Goal: Communication & Community: Answer question/provide support

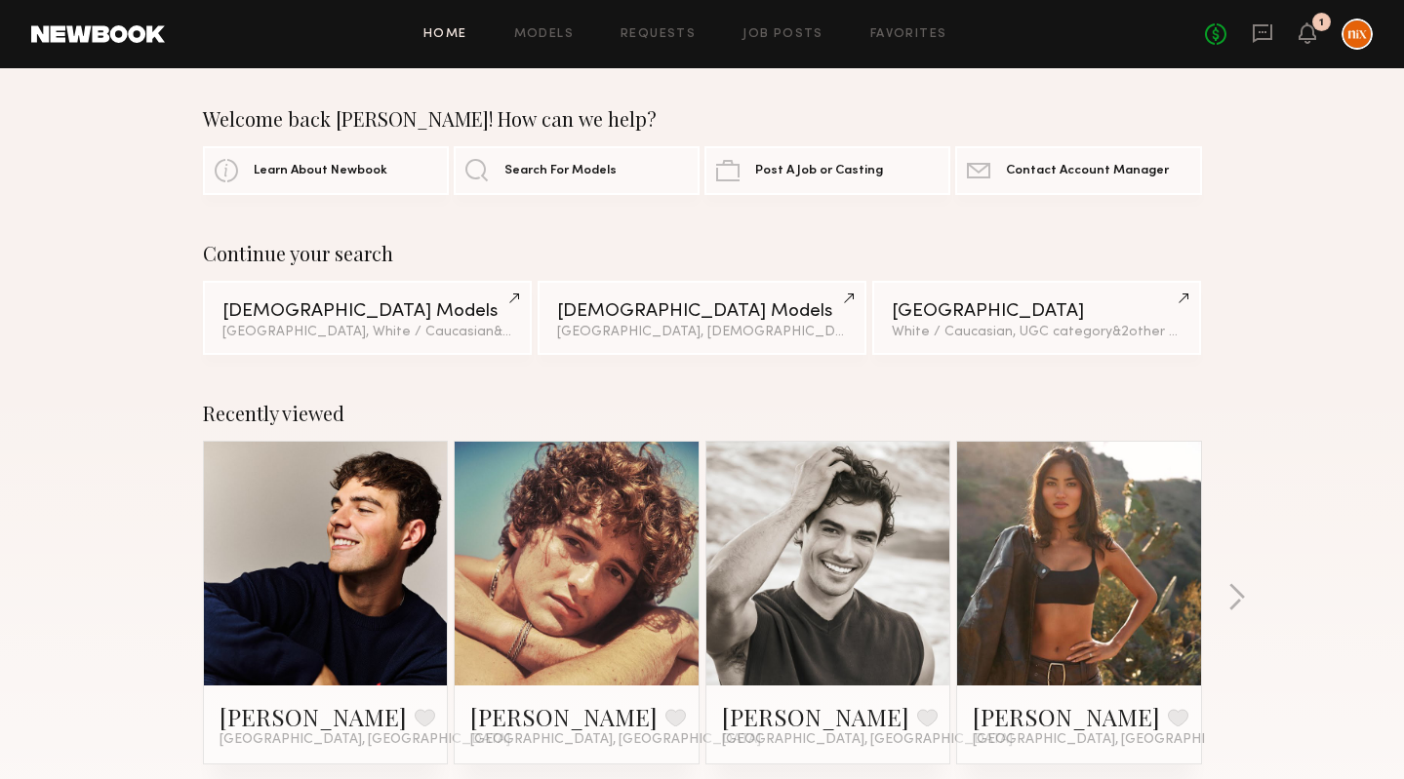
click at [109, 554] on div "Recently viewed [PERSON_NAME] Favorite [GEOGRAPHIC_DATA], [GEOGRAPHIC_DATA] [PE…" at bounding box center [702, 606] width 1404 height 457
click at [1270, 37] on icon at bounding box center [1262, 33] width 20 height 19
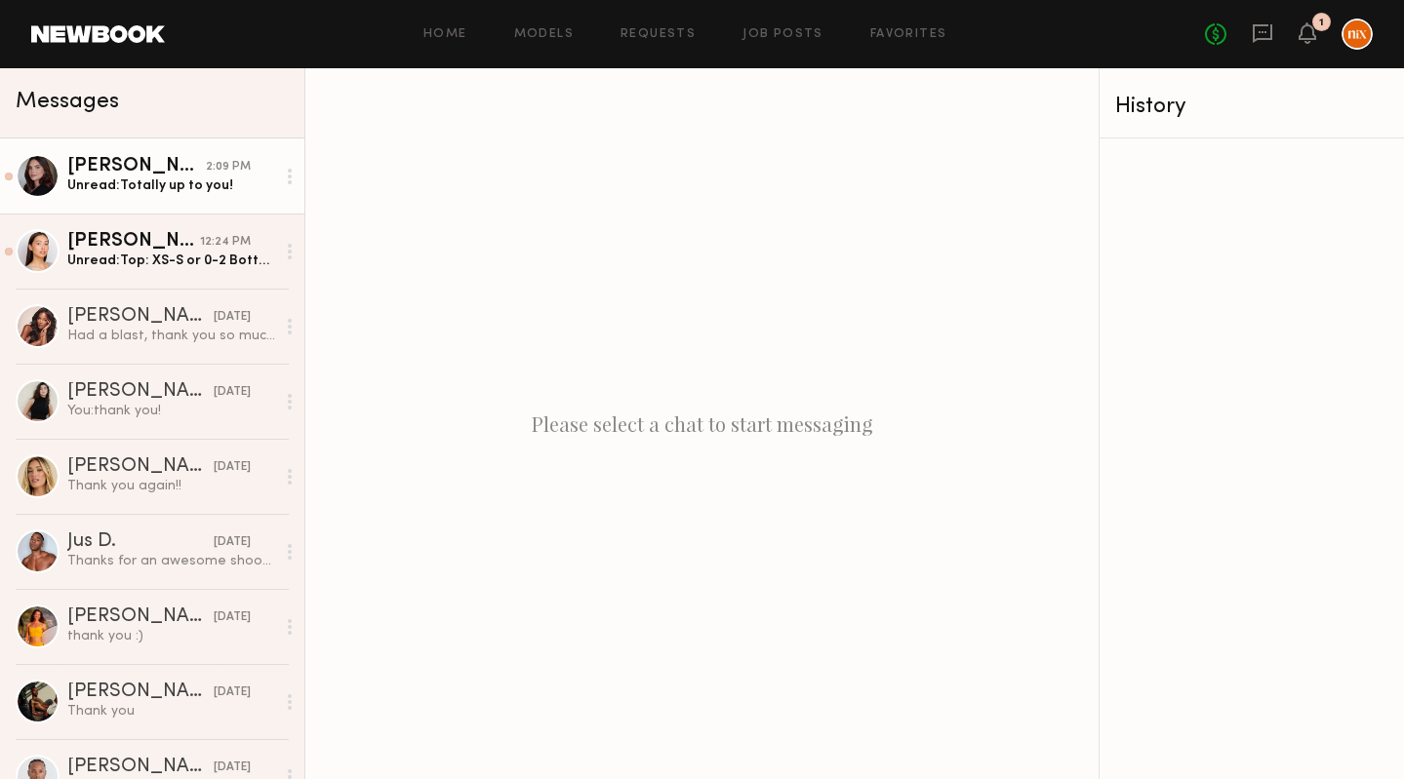
click at [131, 183] on div "Unread: Totally up to you!" at bounding box center [171, 186] width 208 height 19
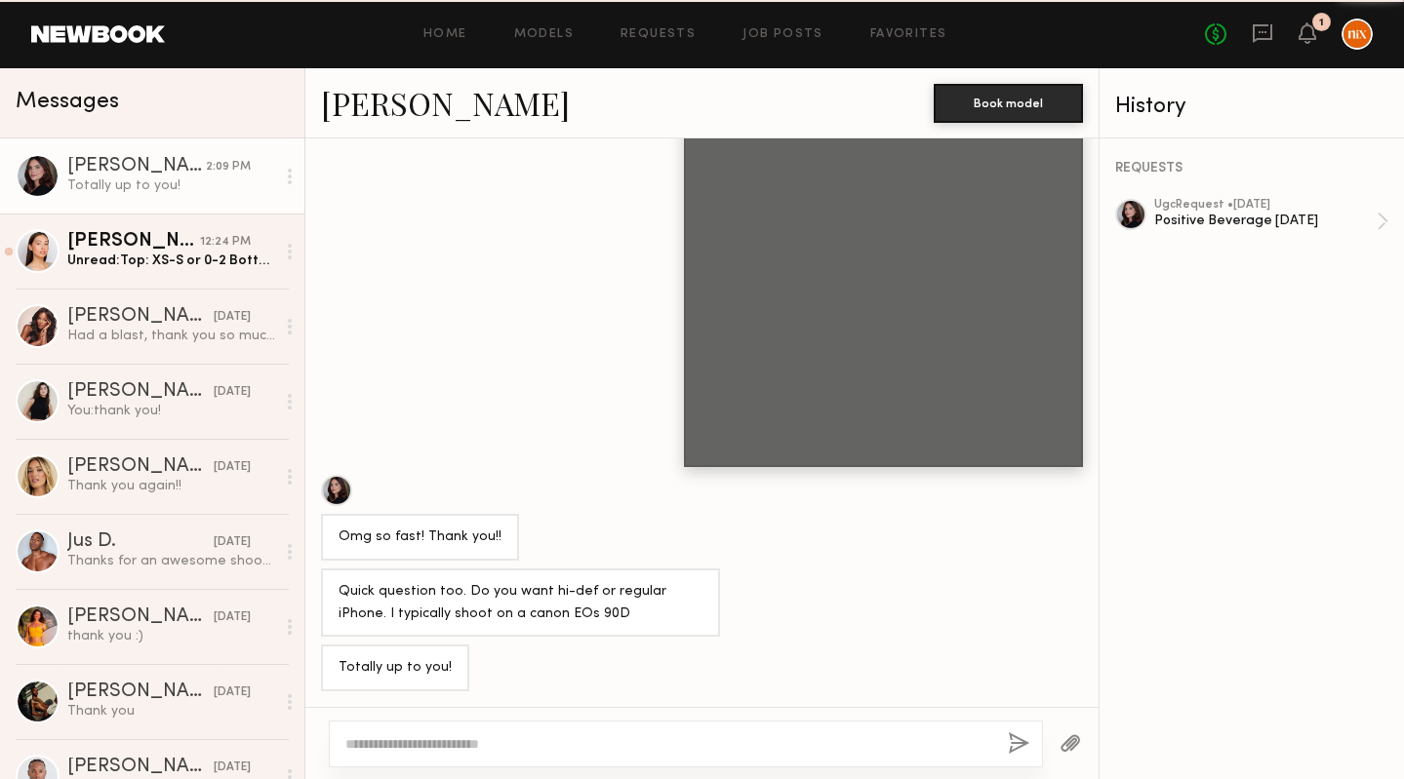
scroll to position [784, 0]
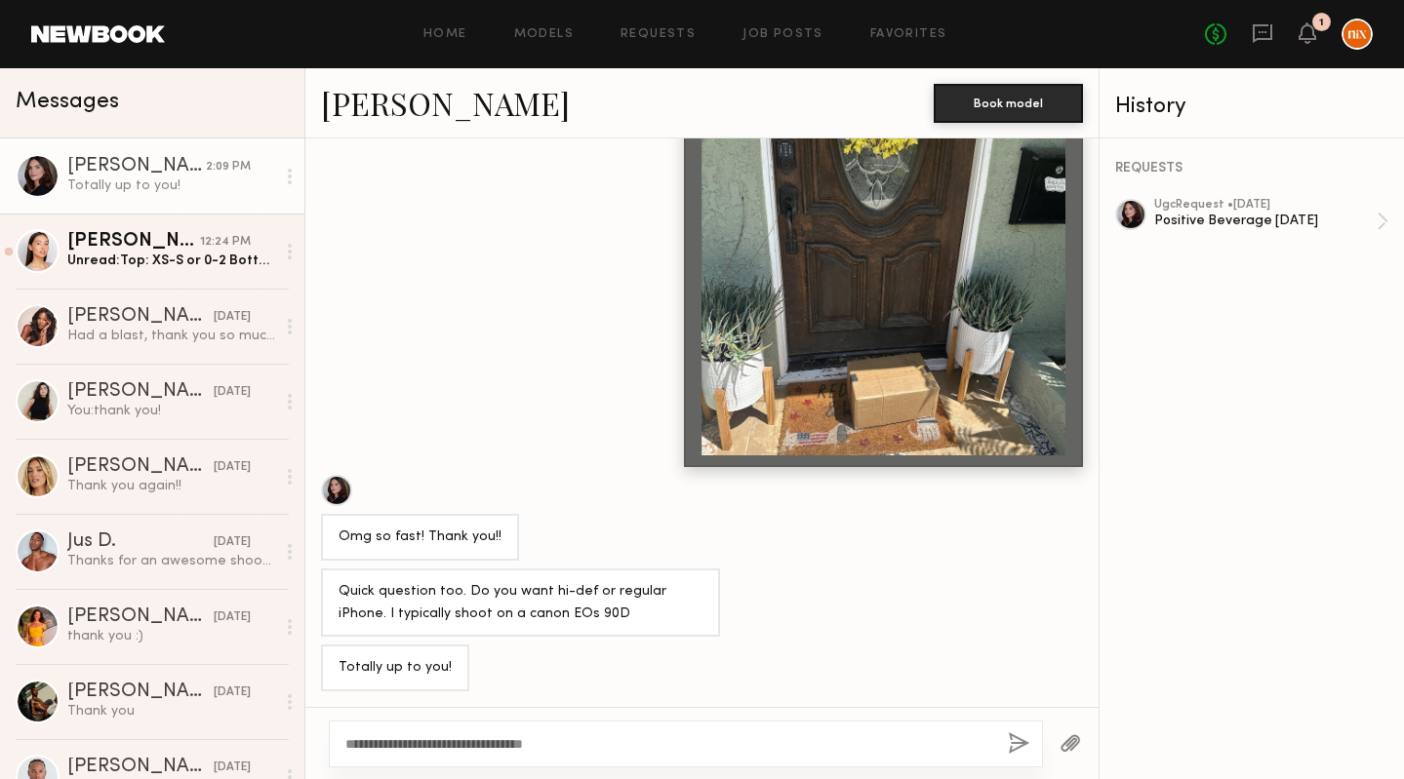
type textarea "**********"
click at [1023, 742] on button "button" at bounding box center [1018, 745] width 21 height 24
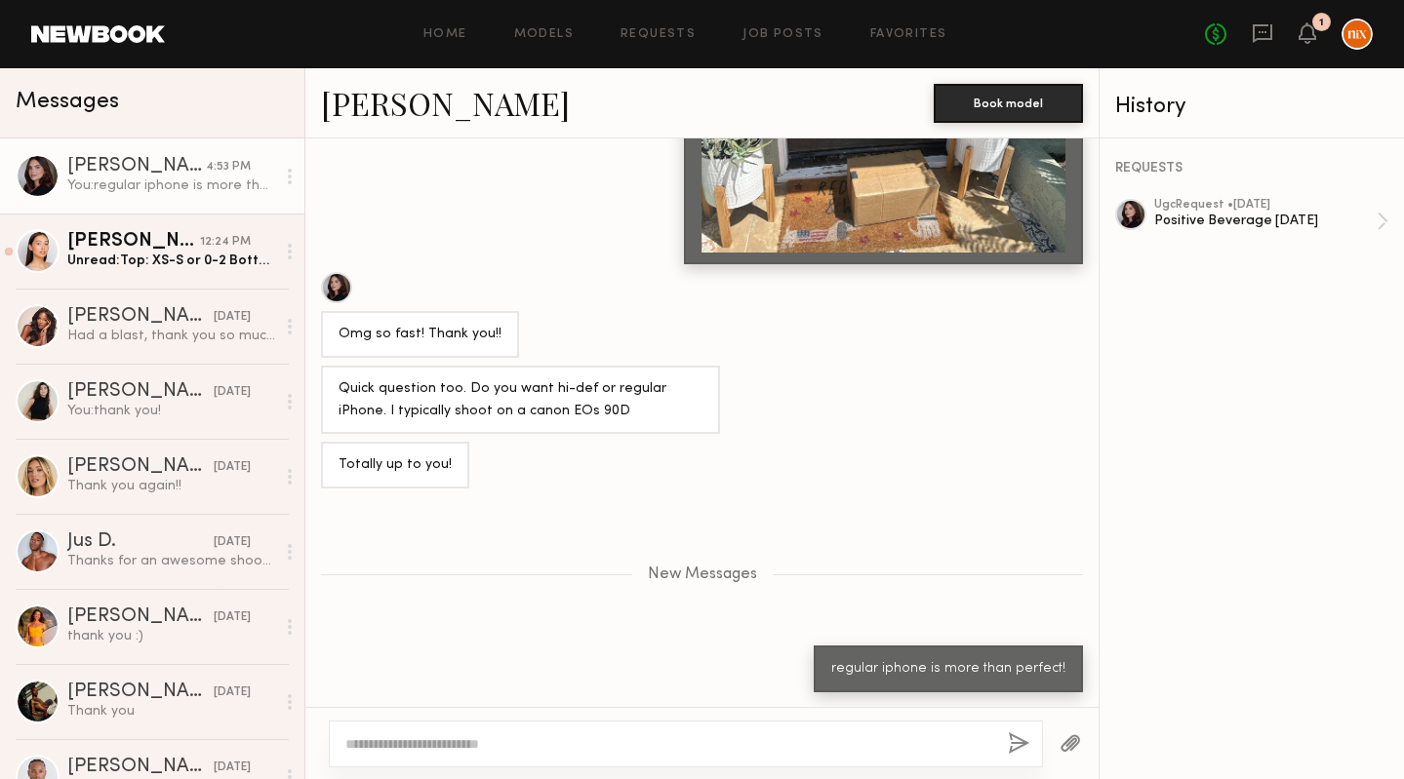
click at [395, 264] on div "Loading Hope you had a great long weekend! Oh amazing. I’m in [GEOGRAPHIC_DATA]…" at bounding box center [701, 423] width 793 height 569
click at [672, 37] on link "Requests" at bounding box center [657, 34] width 75 height 13
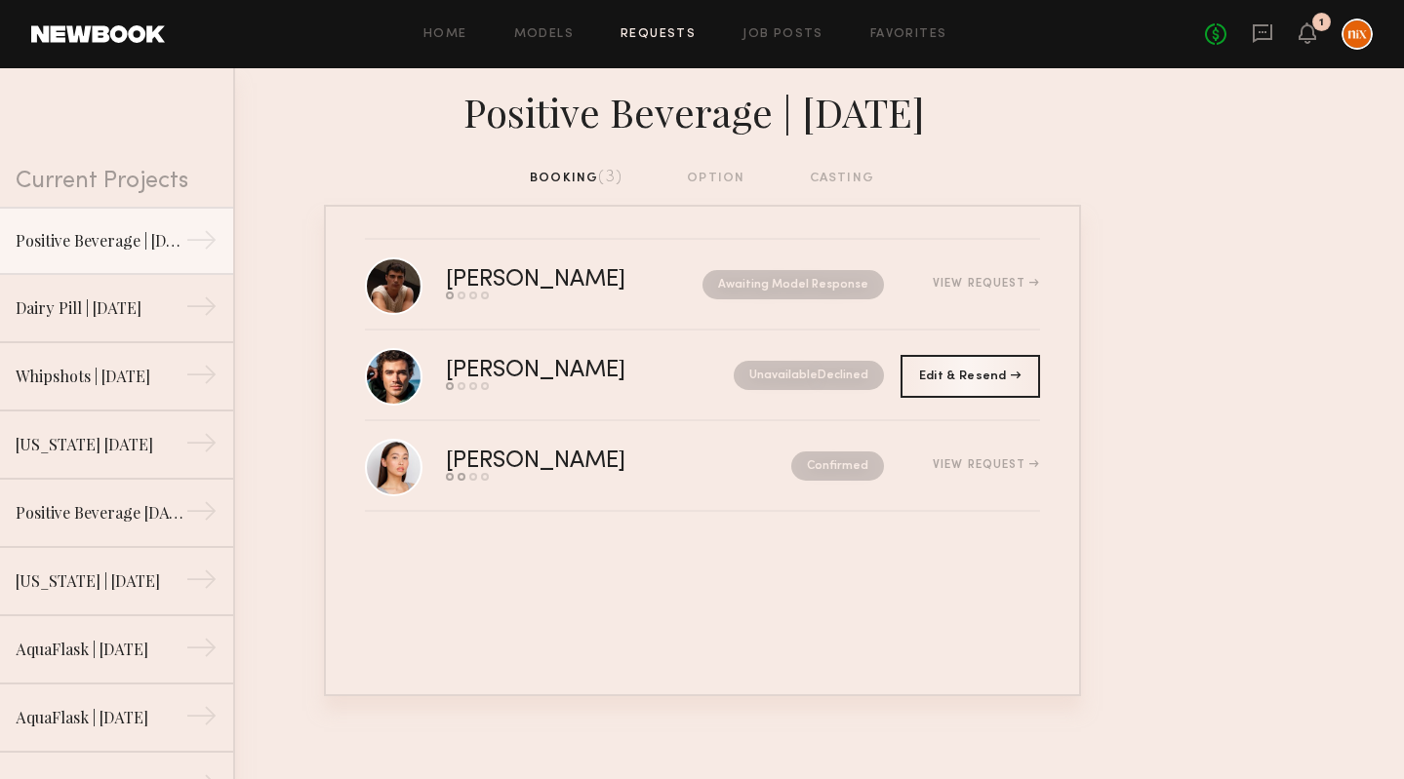
click at [407, 673] on div "[PERSON_NAME] Send request Model response Review hours worked Pay model Awaitin…" at bounding box center [702, 451] width 757 height 492
click at [540, 571] on div "[PERSON_NAME] Send request Model response Review hours worked Pay model Awaitin…" at bounding box center [702, 451] width 757 height 492
click at [674, 257] on link "[PERSON_NAME] Send request Model response Review hours worked Pay model Awaitin…" at bounding box center [702, 285] width 675 height 91
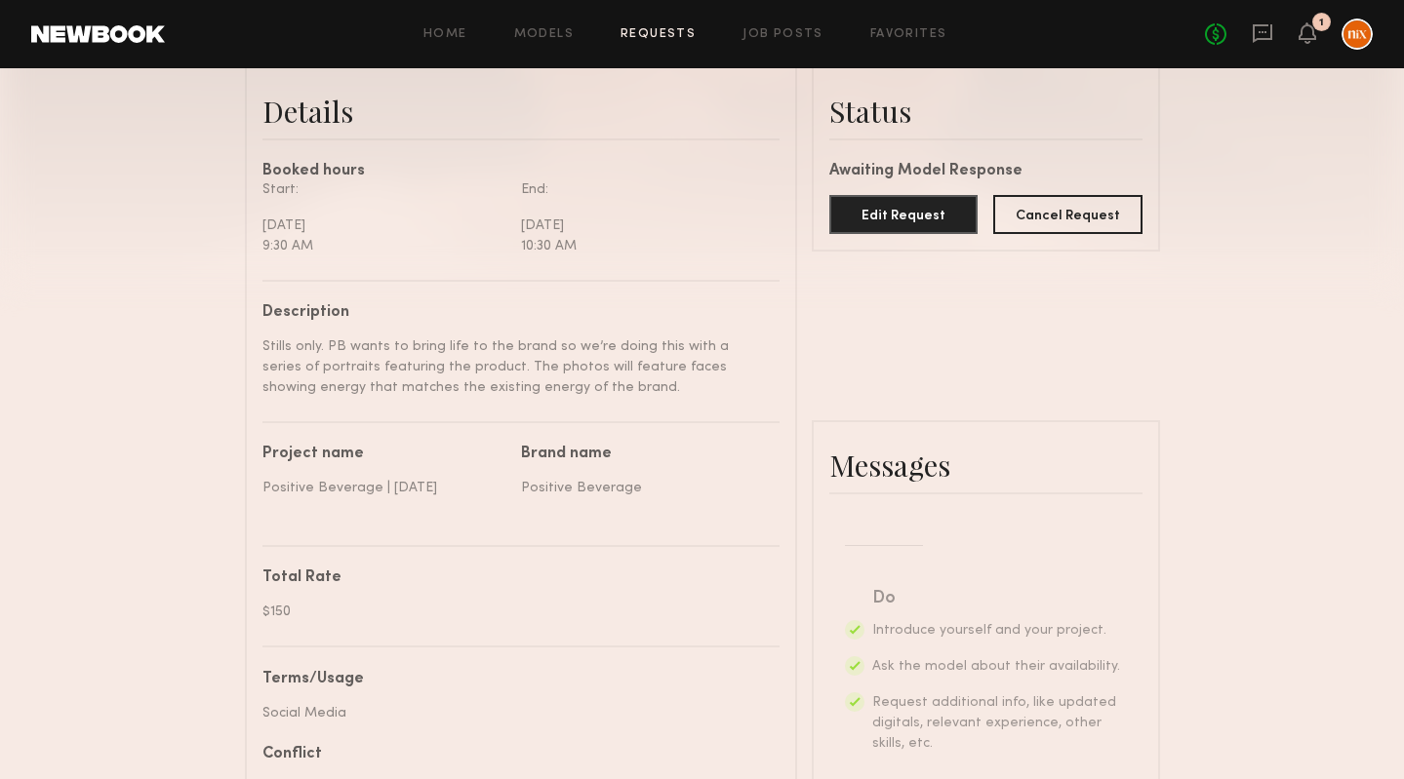
scroll to position [1026, 0]
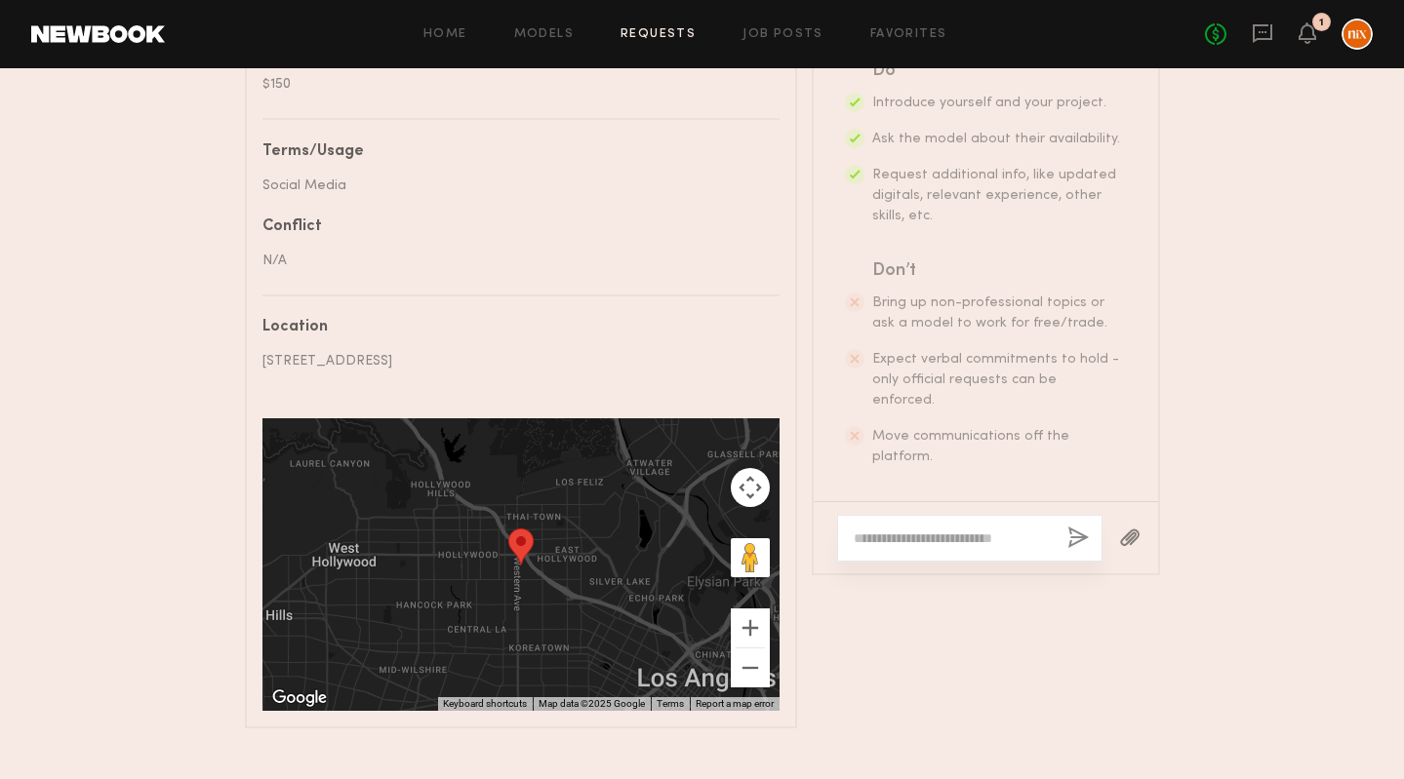
click at [986, 531] on textarea at bounding box center [952, 539] width 198 height 20
type textarea "*"
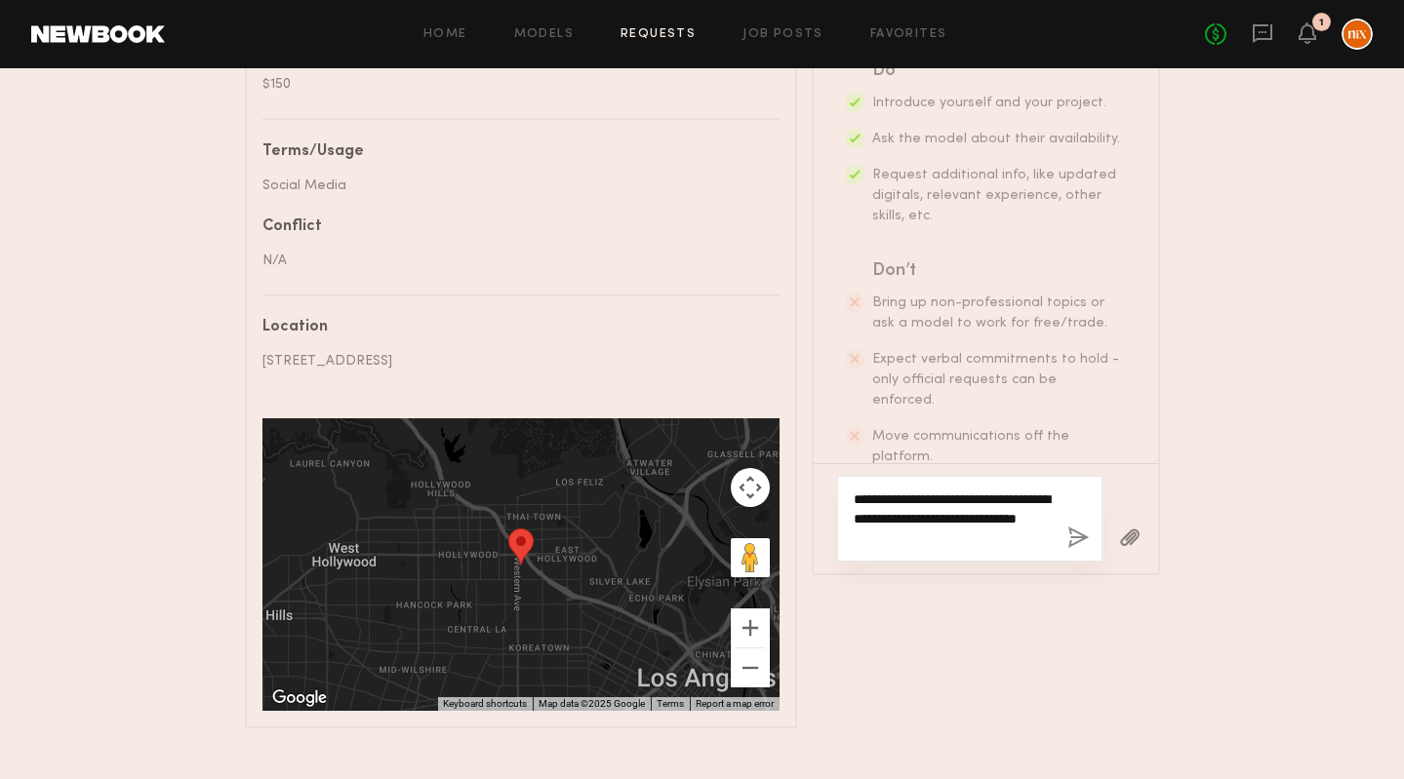
type textarea "**********"
click at [1074, 534] on button "button" at bounding box center [1077, 539] width 21 height 24
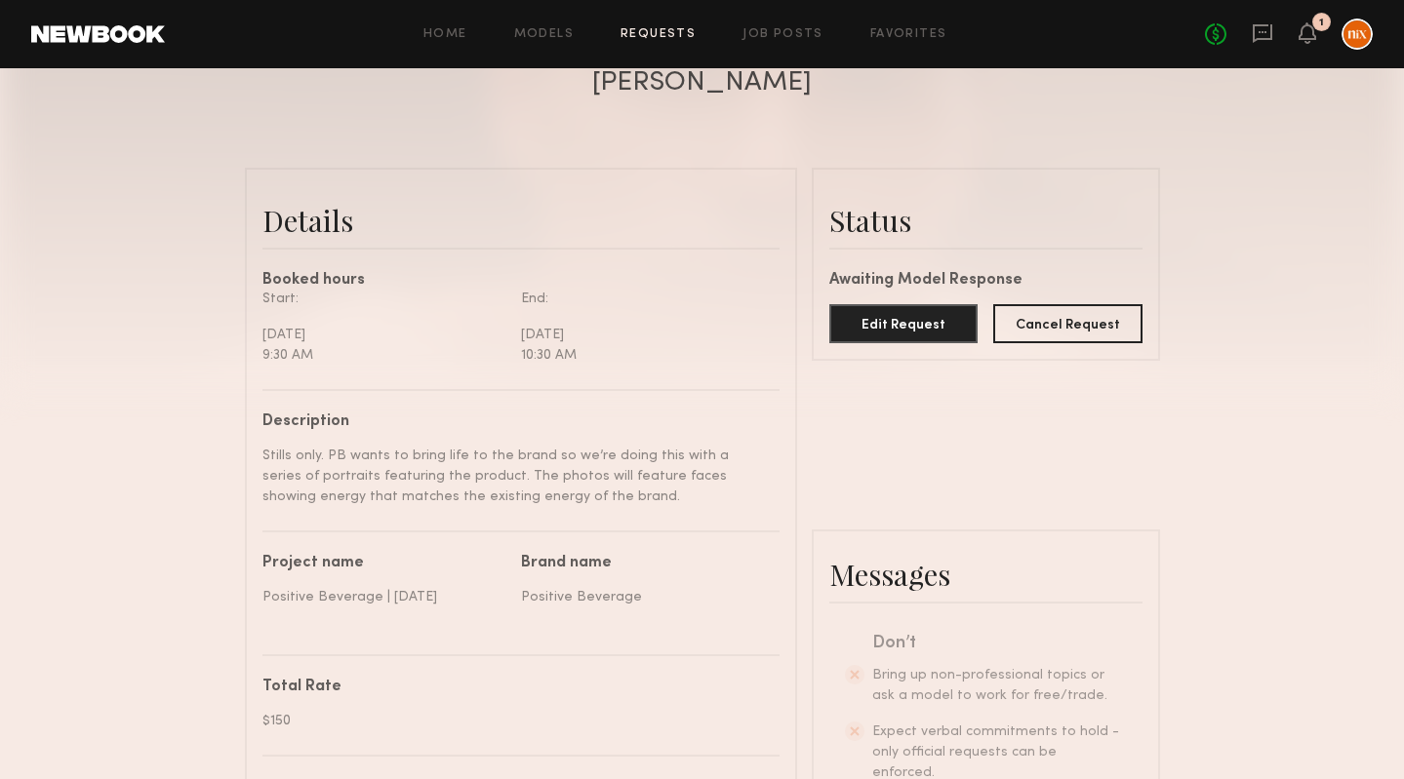
scroll to position [0, 0]
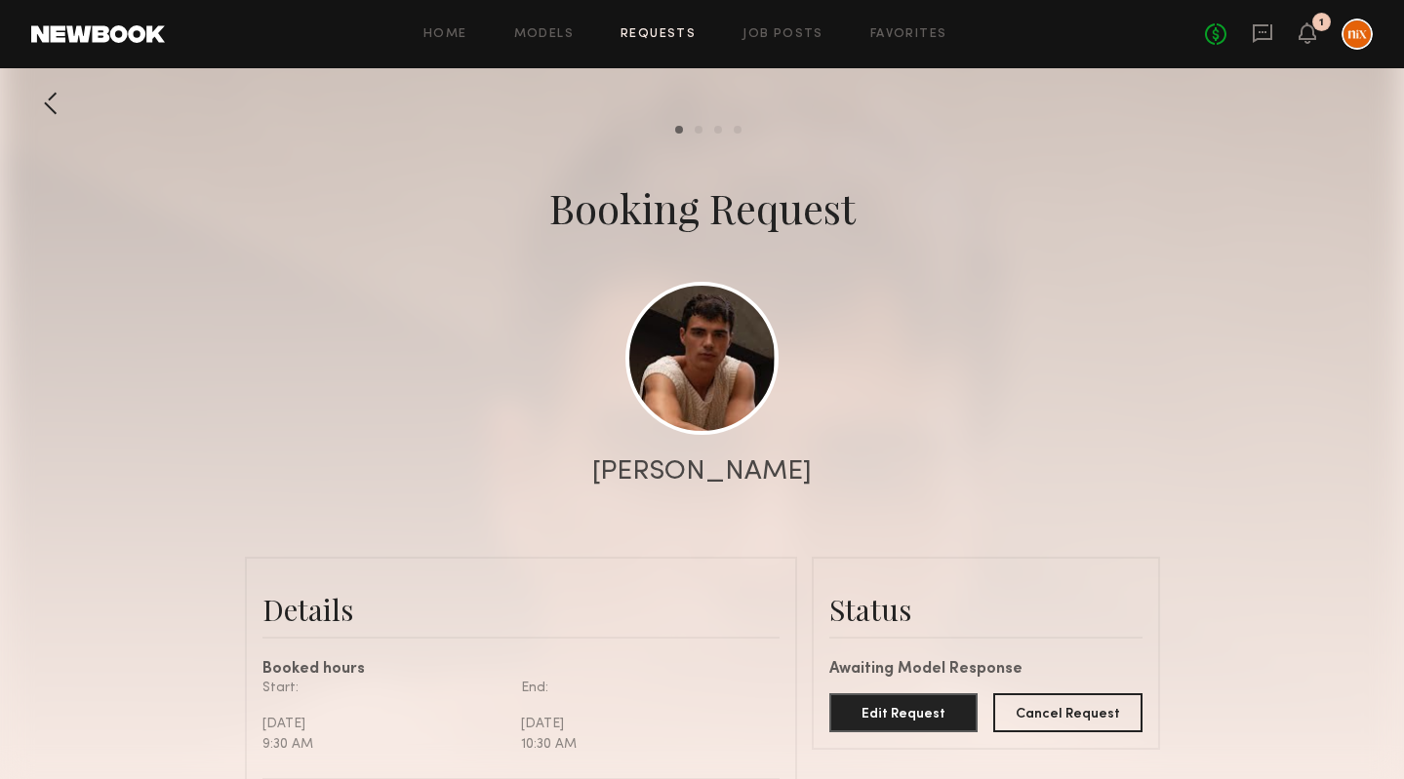
click at [1192, 414] on div at bounding box center [702, 390] width 1404 height 780
click at [1308, 42] on icon at bounding box center [1307, 42] width 6 height 3
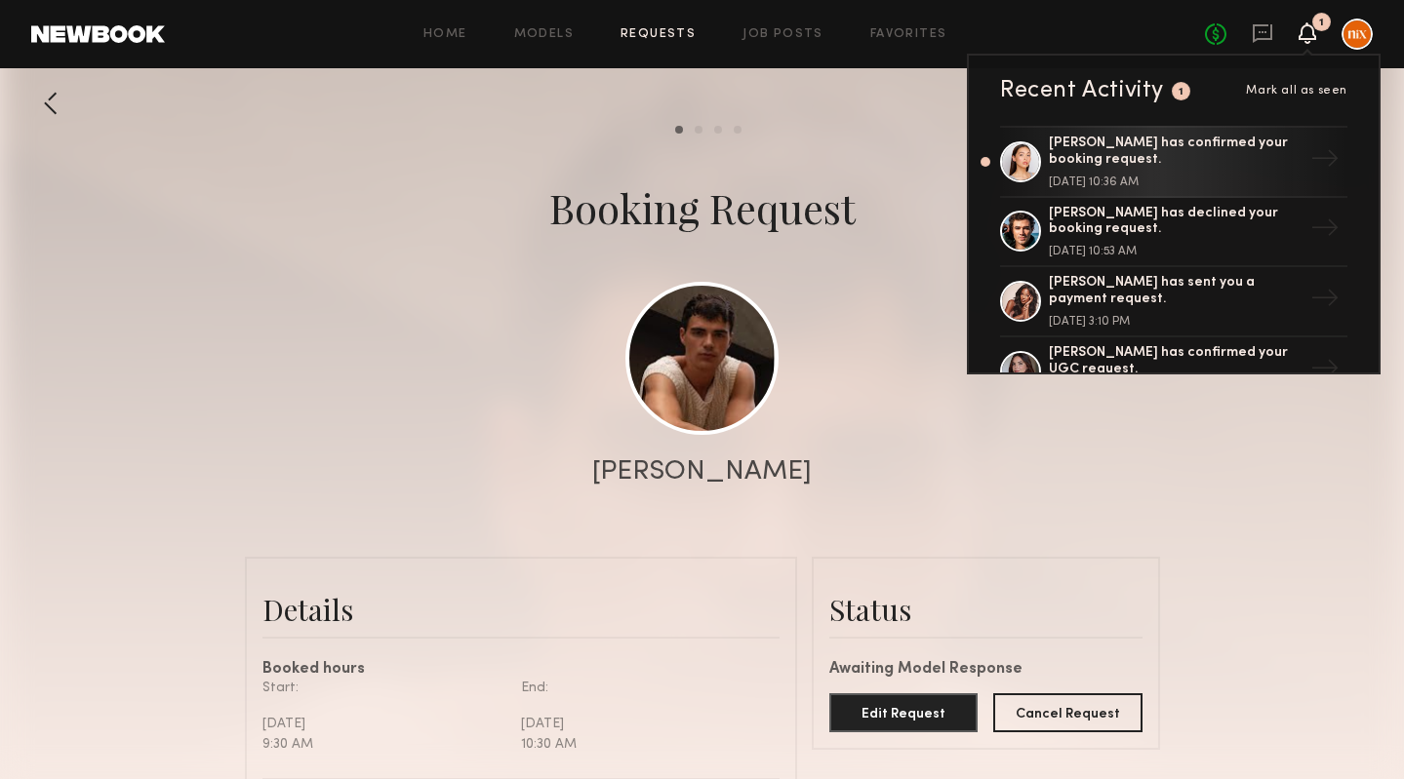
click at [1308, 88] on span "Mark all as seen" at bounding box center [1296, 91] width 101 height 12
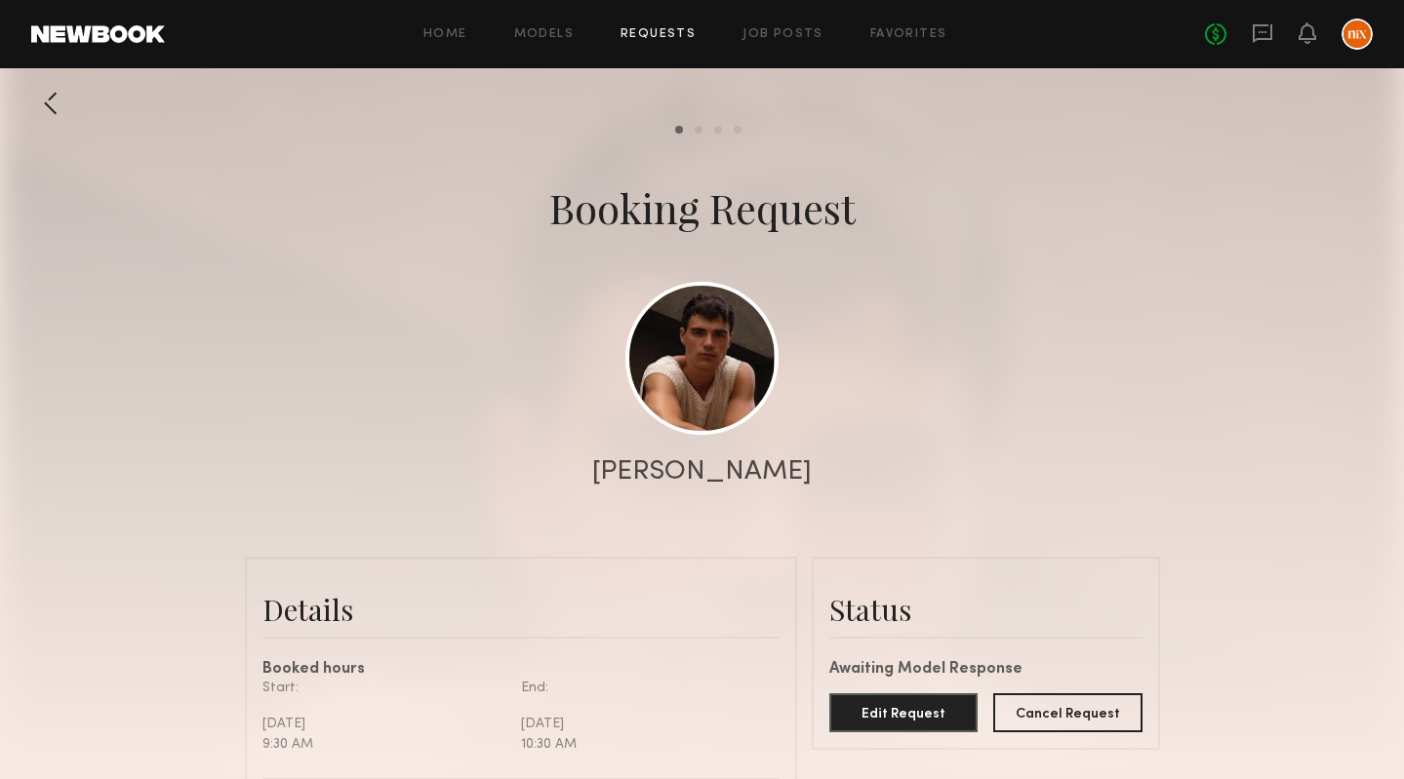
click at [1235, 284] on div at bounding box center [702, 390] width 1404 height 780
click at [374, 256] on div at bounding box center [702, 390] width 1404 height 780
